Goal: Transaction & Acquisition: Purchase product/service

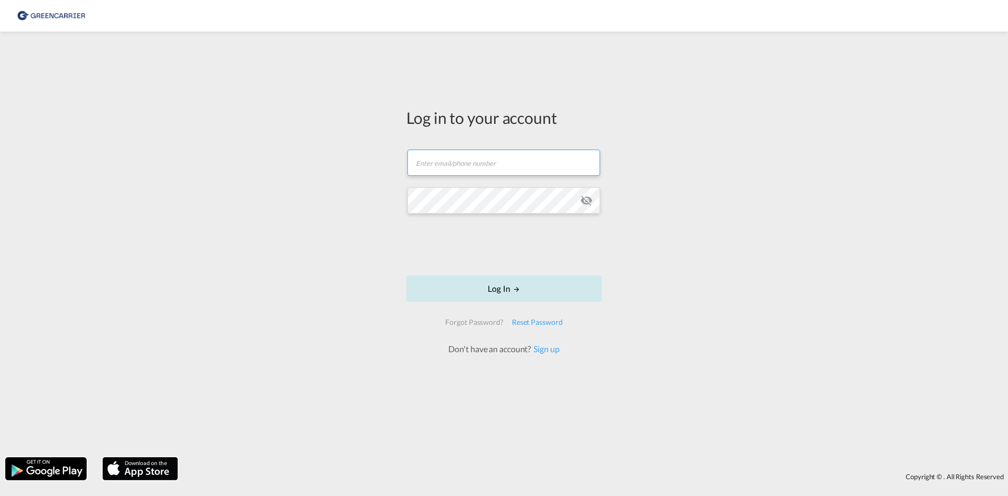
type input "[EMAIL_ADDRESS][DOMAIN_NAME]"
drag, startPoint x: 492, startPoint y: 287, endPoint x: 488, endPoint y: 297, distance: 10.1
click at [492, 287] on button "Log In" at bounding box center [503, 289] width 195 height 26
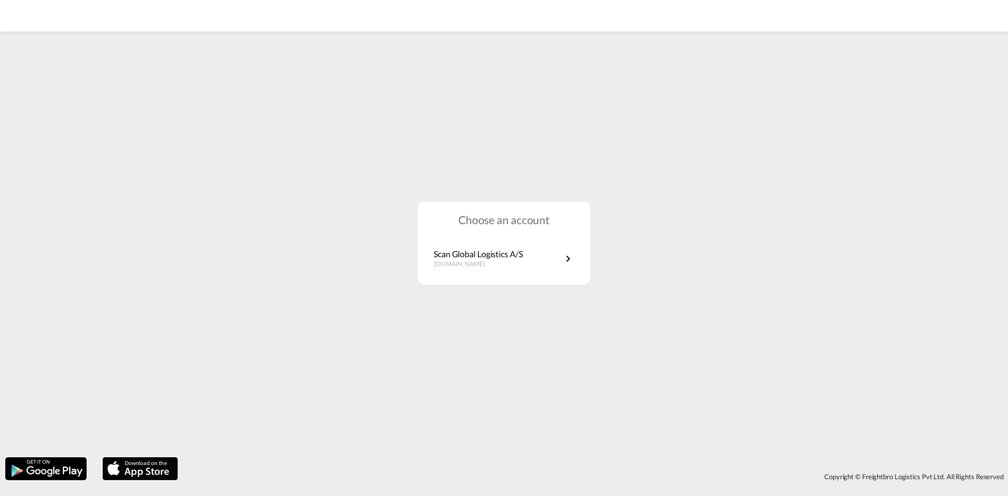
click at [516, 284] on div "Choose an account Scan Global Logistics A/S [DOMAIN_NAME]" at bounding box center [504, 243] width 172 height 83
click at [526, 267] on link "Scan Global Logistics A/S [DOMAIN_NAME]" at bounding box center [504, 258] width 141 height 20
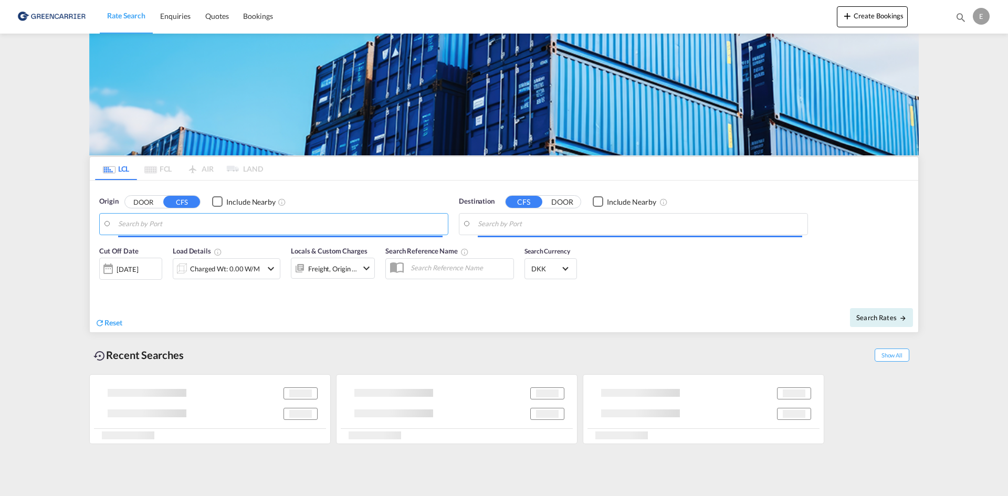
click at [204, 225] on input "Search by Port" at bounding box center [280, 224] width 324 height 16
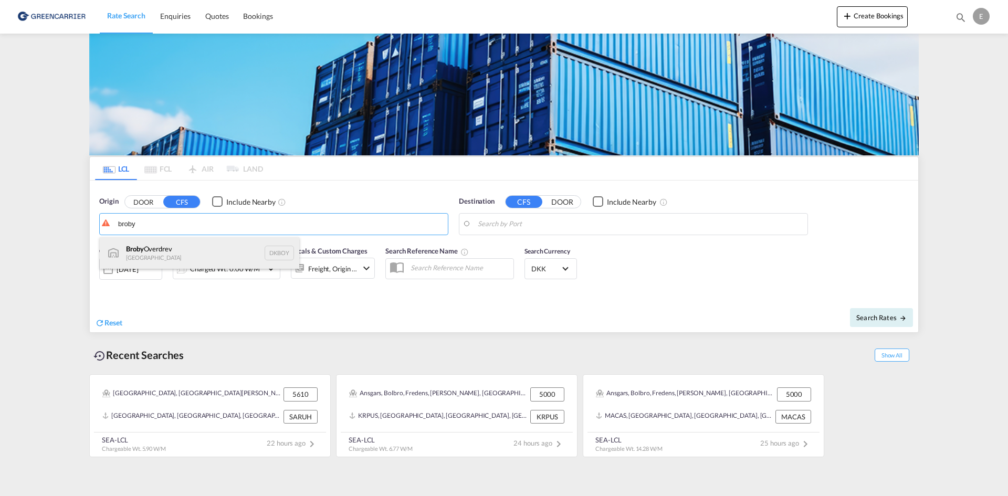
click at [192, 251] on div "Broby Overdrev Denmark DKBOY" at bounding box center [199, 252] width 199 height 31
type input "Broby Overdrev, DKBOY"
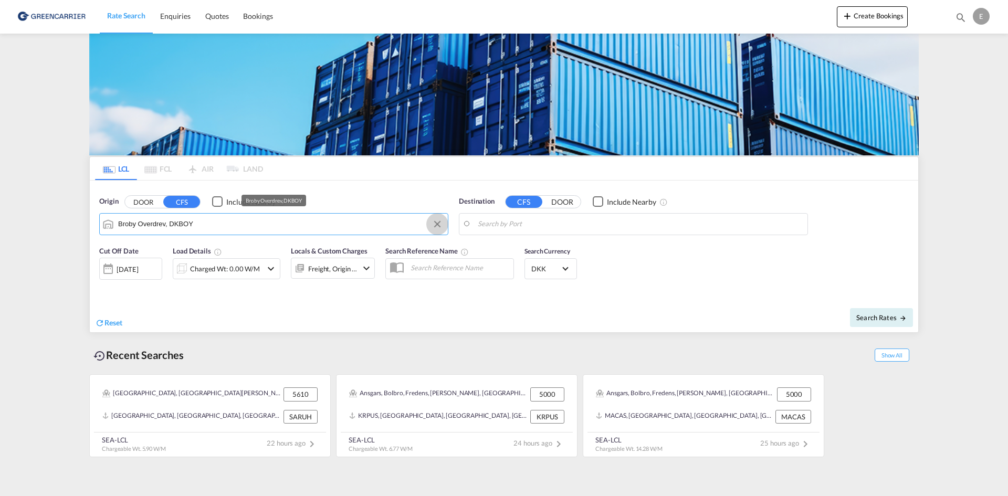
click at [434, 224] on button "Clear Input" at bounding box center [437, 224] width 16 height 16
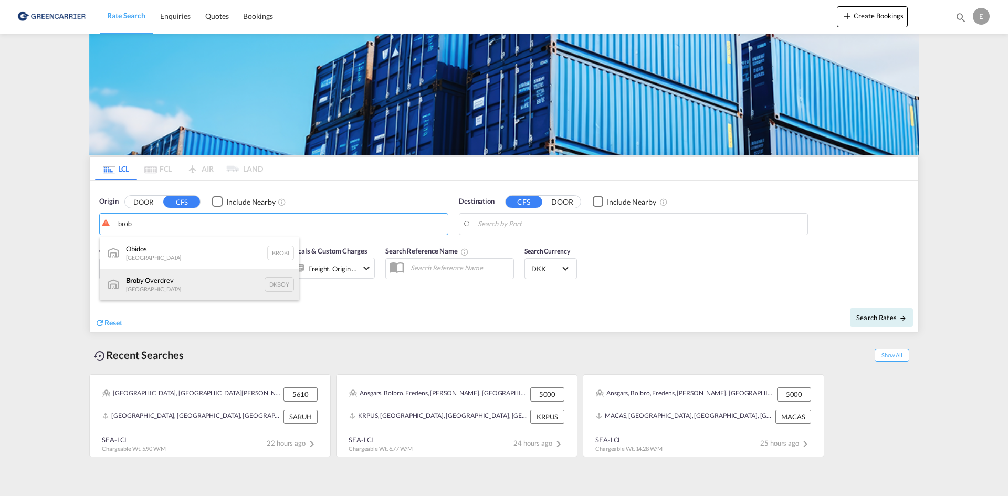
click at [181, 278] on div "Brob y Overdrev Denmark DKBOY" at bounding box center [199, 284] width 199 height 31
type input "Broby Overdrev, DKBOY"
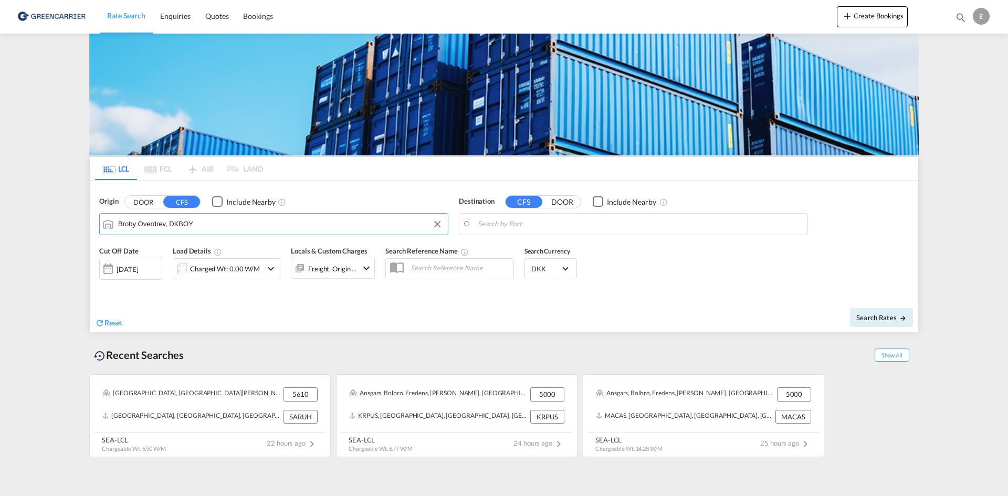
click at [617, 214] on md-input-container at bounding box center [633, 224] width 348 height 21
click at [611, 218] on body "Rate Search Enquiries Quotes Bookings Rate Search Enquiries" at bounding box center [504, 248] width 1008 height 496
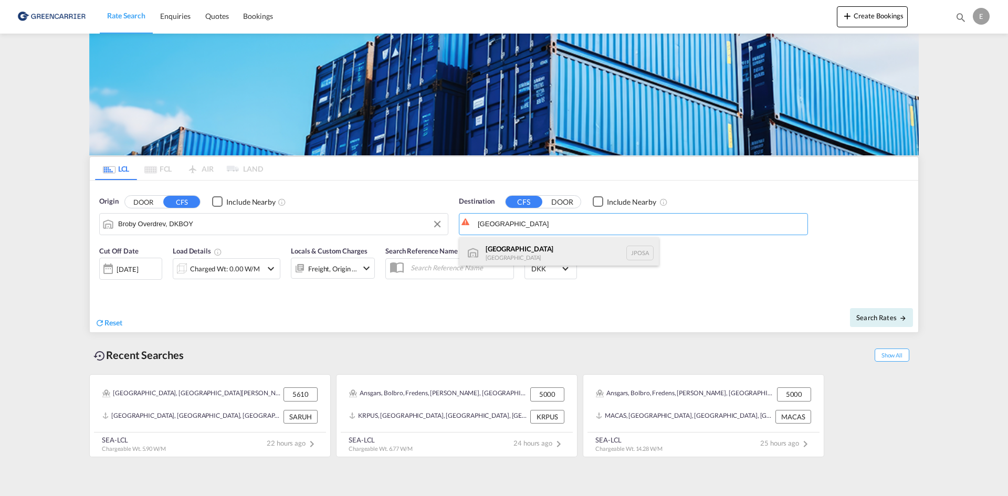
click at [562, 255] on div "Osaka Japan JPOSA" at bounding box center [558, 252] width 199 height 31
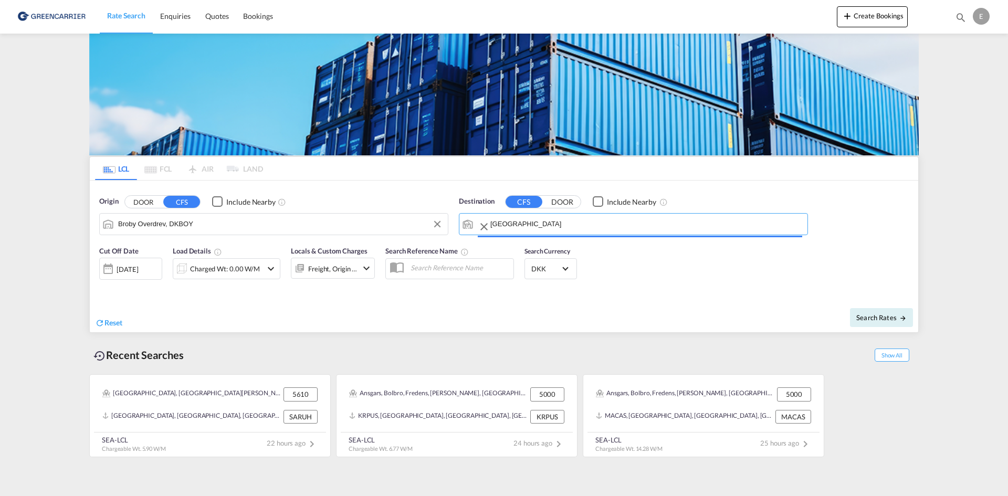
type input "Osaka, JPOSA"
click at [241, 268] on div "Charged Wt: 0.00 W/M" at bounding box center [225, 268] width 70 height 15
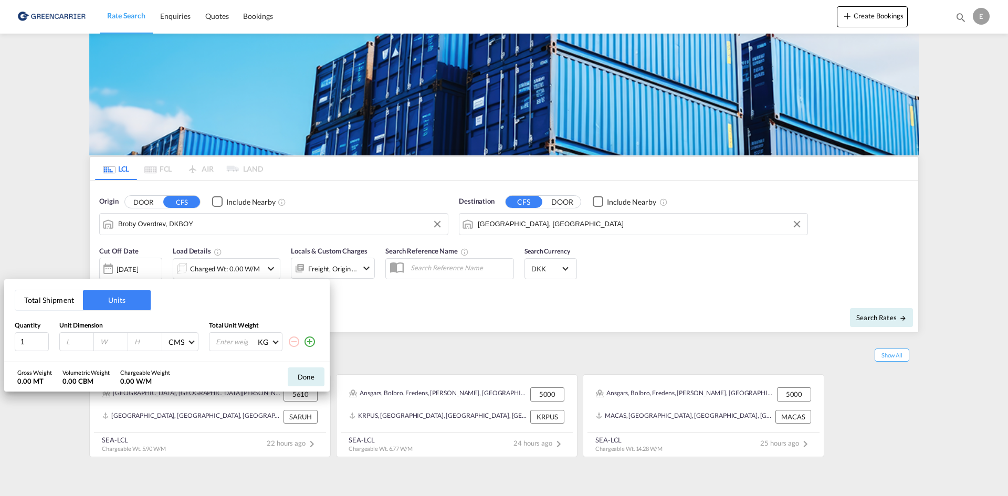
click at [79, 342] on input "number" at bounding box center [79, 341] width 28 height 9
type input "0.77"
type input "0.6"
type input "1.37"
type input "86"
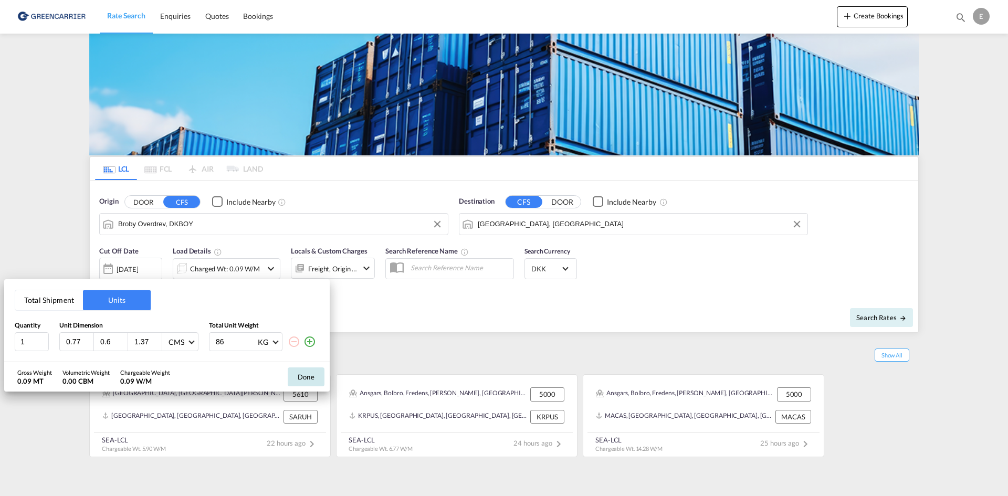
click at [322, 377] on button "Done" at bounding box center [306, 376] width 37 height 19
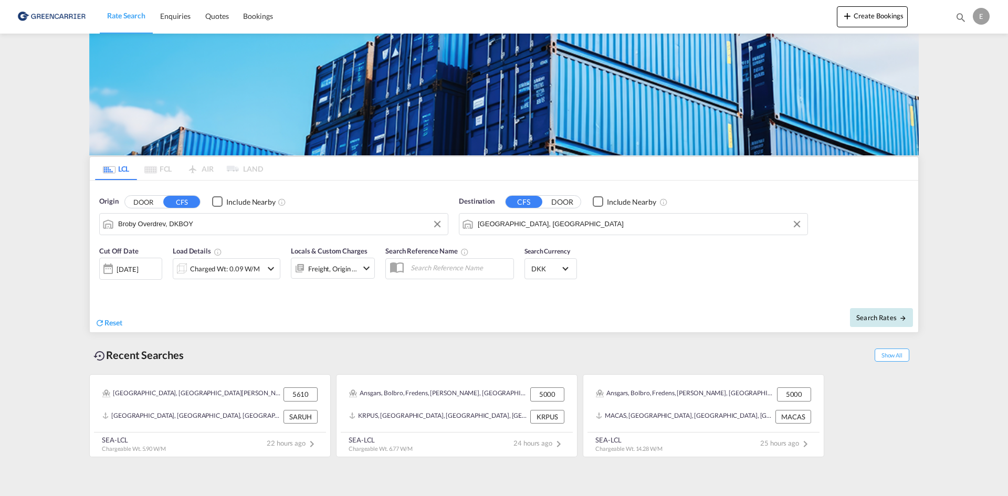
click at [874, 313] on span "Search Rates" at bounding box center [881, 317] width 50 height 8
type input "DKBOY to JPOSA / 12 Aug 2025"
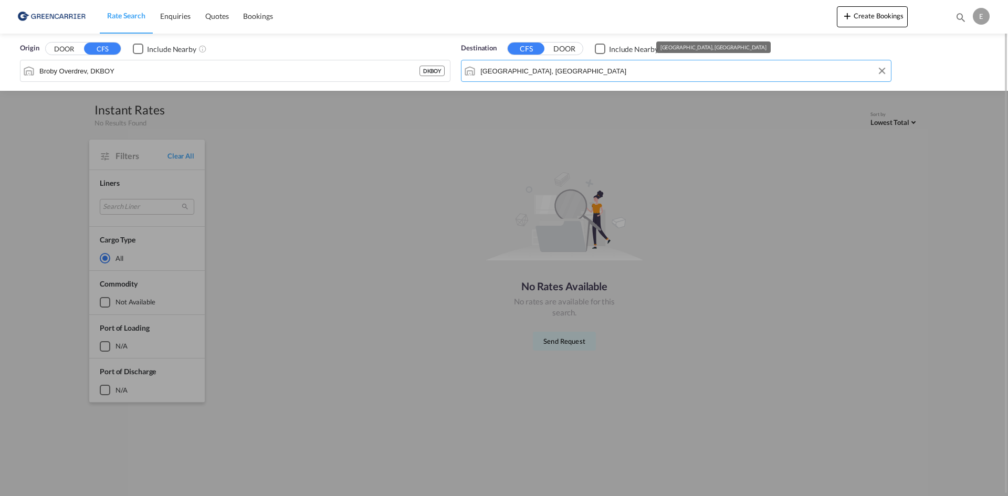
click at [712, 70] on input "Osaka, JPOSA" at bounding box center [682, 71] width 405 height 16
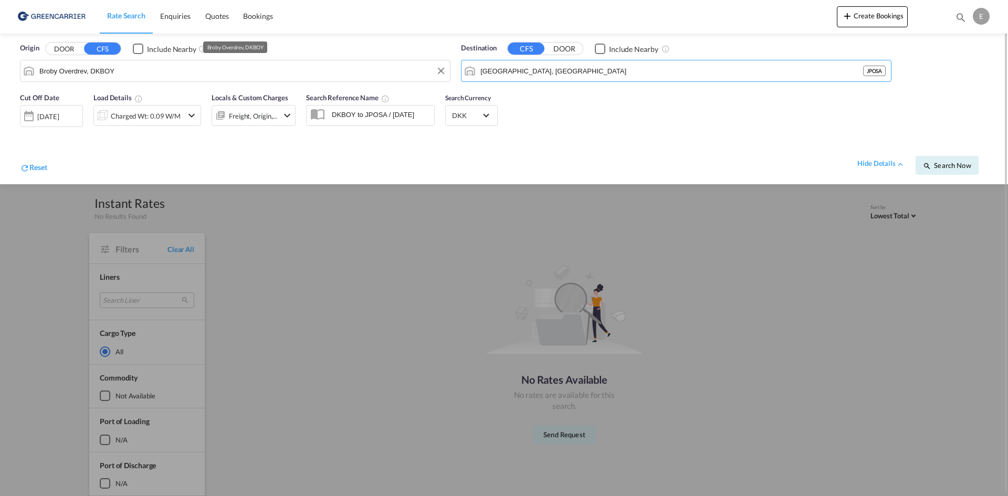
click at [138, 75] on input "Broby Overdrev, DKBOY" at bounding box center [241, 71] width 405 height 16
click at [109, 98] on div "Odense Denmark DKODE" at bounding box center [119, 99] width 199 height 31
type input "Odense, DKODE"
click at [953, 167] on span "Search Now" at bounding box center [947, 165] width 48 height 8
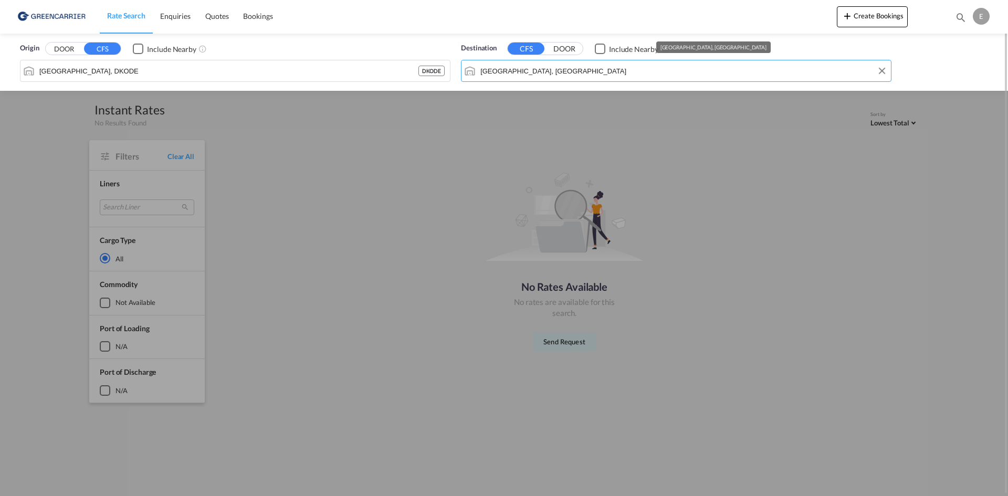
click at [629, 71] on input "Osaka, JPOSA" at bounding box center [682, 71] width 405 height 16
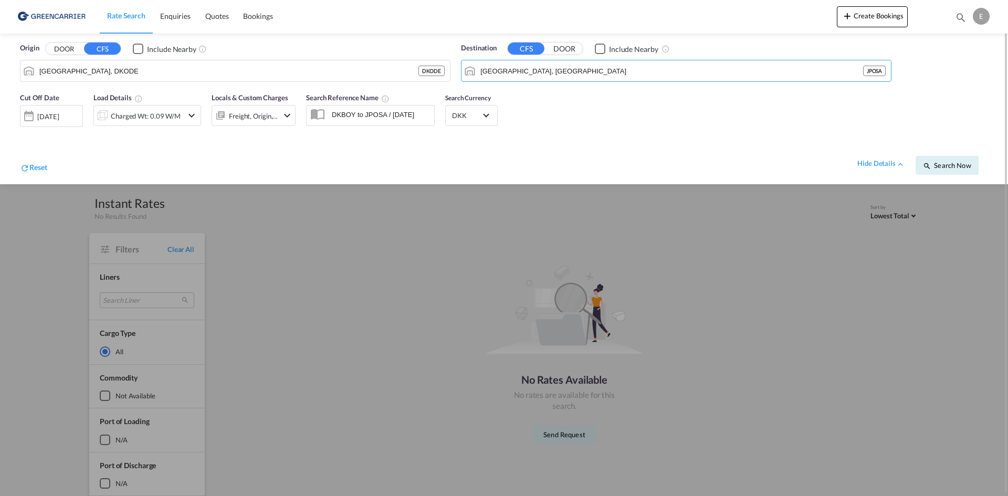
click at [195, 122] on div "Charged Wt: 0.09 W/M" at bounding box center [147, 115] width 108 height 21
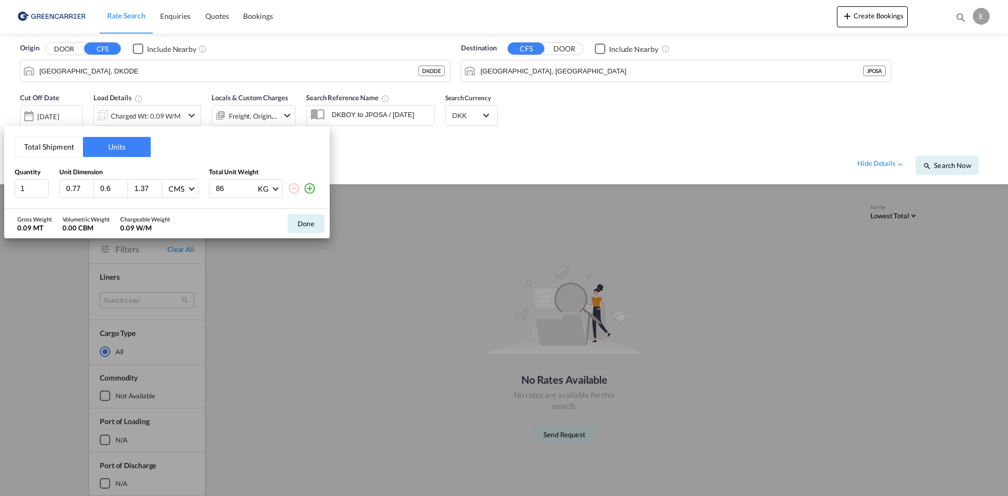
click at [75, 151] on button "Total Shipment" at bounding box center [49, 147] width 68 height 20
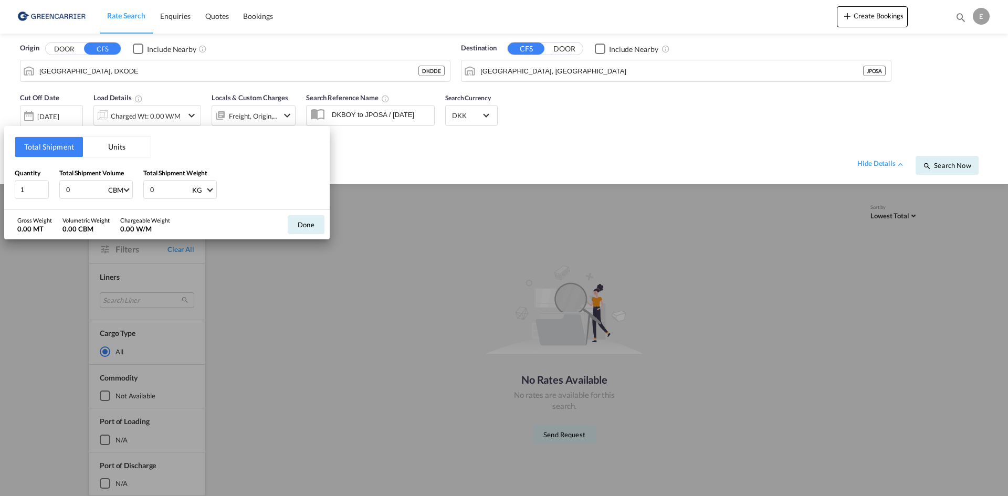
drag, startPoint x: 81, startPoint y: 190, endPoint x: 61, endPoint y: 190, distance: 19.9
click at [61, 190] on div "0 CBM CBM CFT" at bounding box center [95, 189] width 73 height 19
click at [107, 139] on button "Units" at bounding box center [117, 147] width 68 height 20
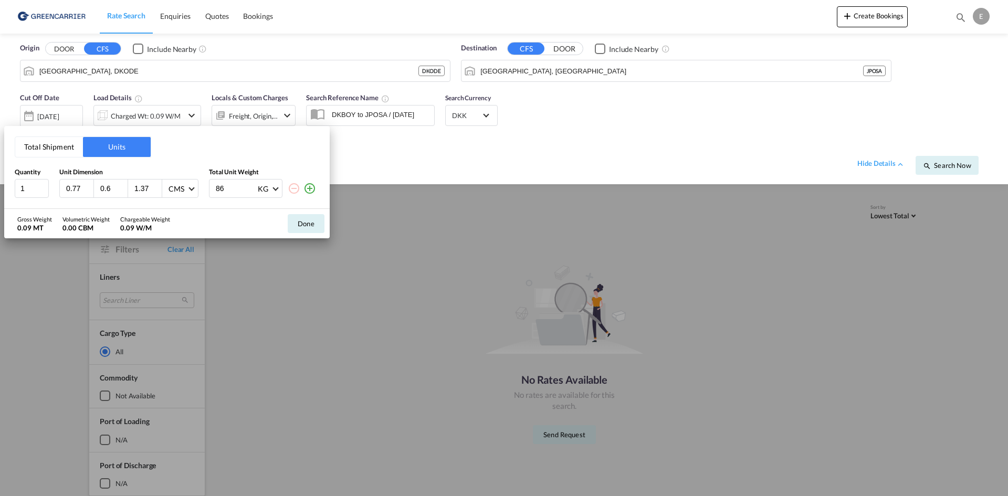
click at [48, 153] on button "Total Shipment" at bounding box center [49, 147] width 68 height 20
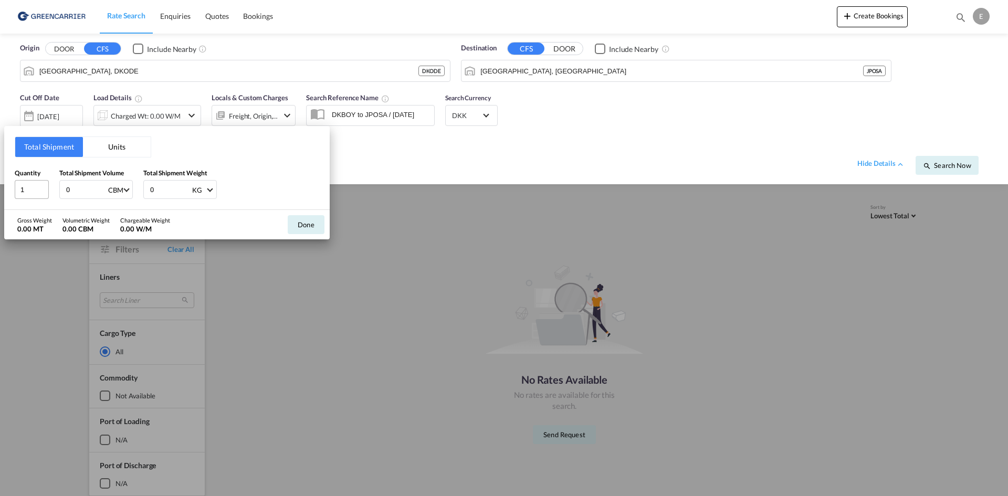
drag, startPoint x: 89, startPoint y: 188, endPoint x: 28, endPoint y: 191, distance: 61.0
click at [32, 190] on div "Quantity 1 Total Shipment Volume 0 CBM CBM CFT Total Shipment Weight 0 KG KG LB" at bounding box center [167, 183] width 304 height 31
type input "0.632"
type input "86"
click at [271, 189] on div "Quantity 1 Total Shipment Volume 0.632 CBM CBM CFT Total Shipment Weight 86 KG …" at bounding box center [167, 183] width 304 height 31
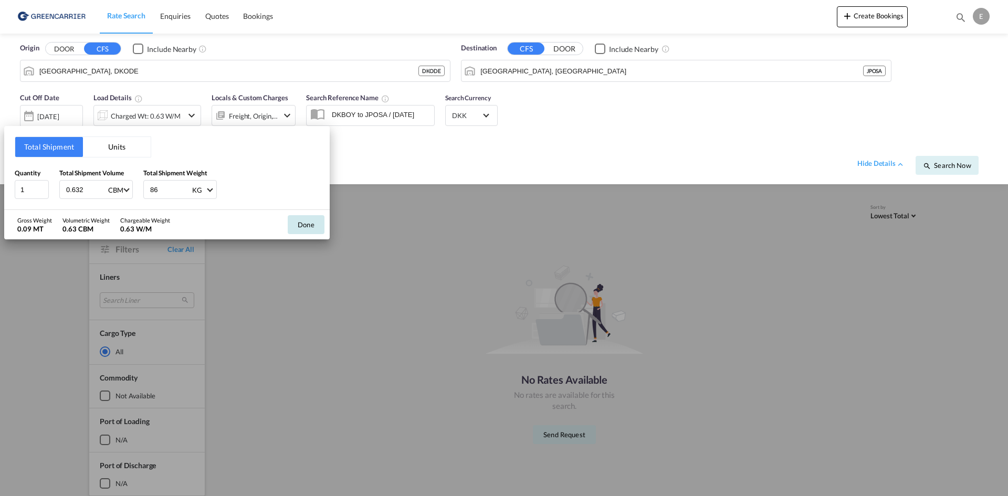
click at [298, 219] on button "Done" at bounding box center [306, 224] width 37 height 19
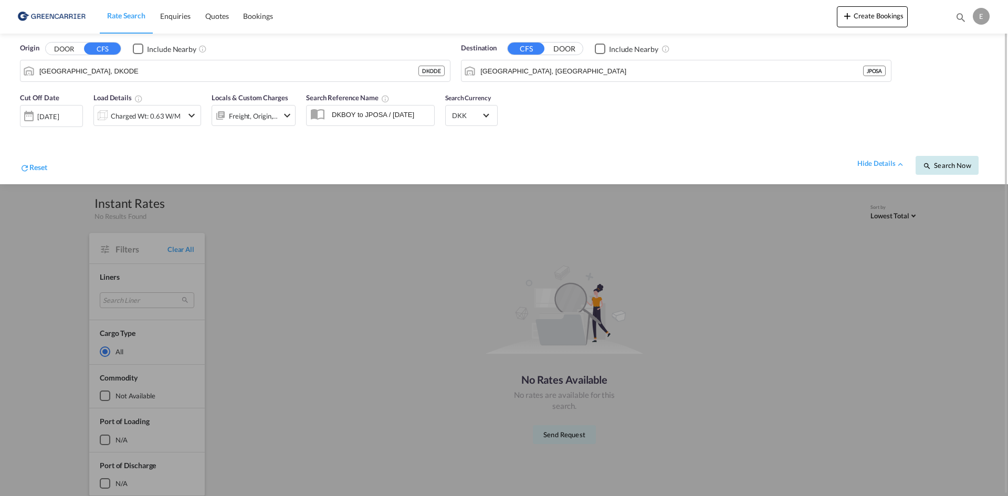
click at [935, 159] on button "Search Now" at bounding box center [947, 165] width 63 height 19
